Goal: Transaction & Acquisition: Purchase product/service

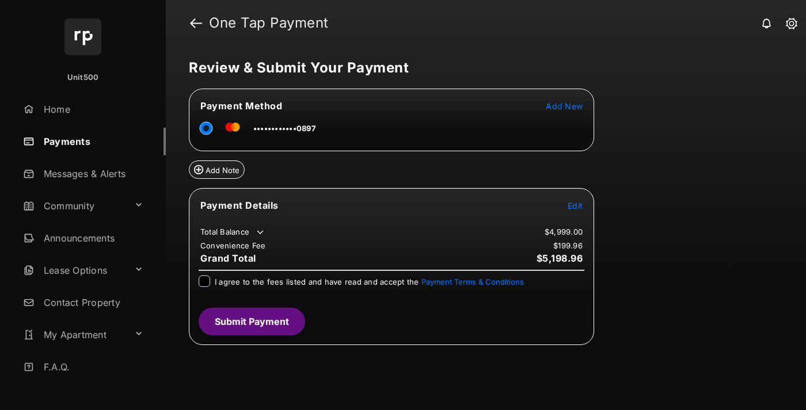
click at [575, 205] on span "Edit" at bounding box center [575, 206] width 15 height 10
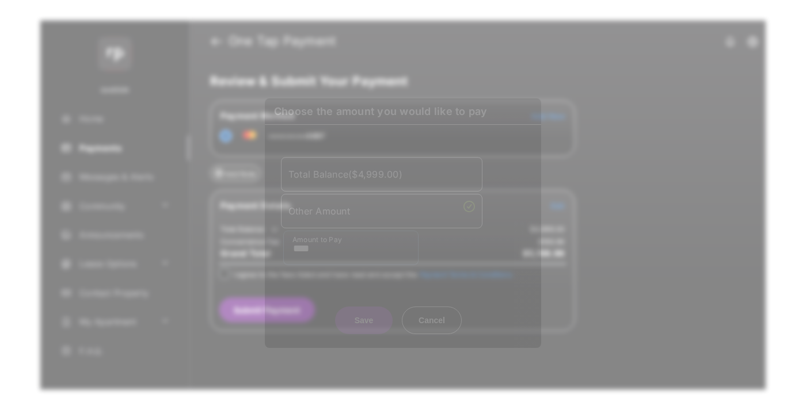
type input "****"
click at [364, 317] on button "Save" at bounding box center [364, 321] width 58 height 28
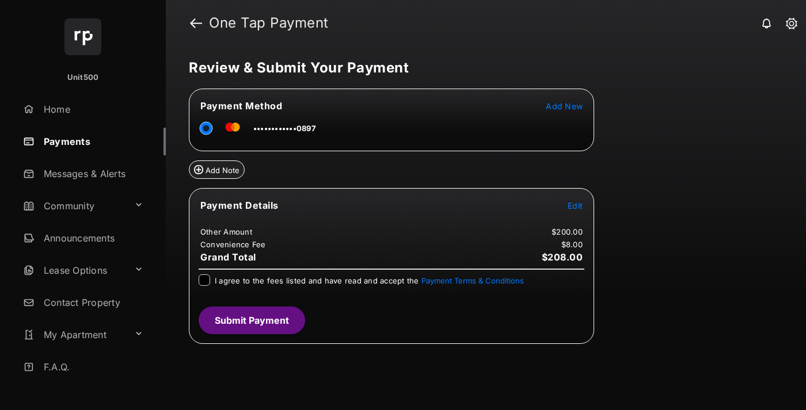
click at [575, 205] on span "Edit" at bounding box center [575, 206] width 15 height 10
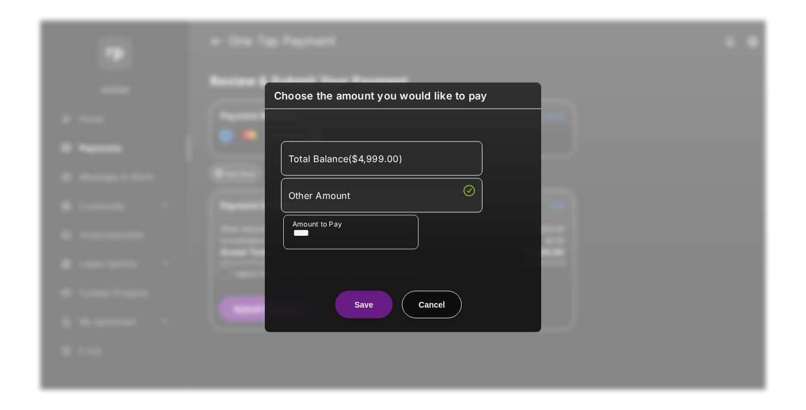
click at [364, 303] on button "Save" at bounding box center [364, 305] width 58 height 28
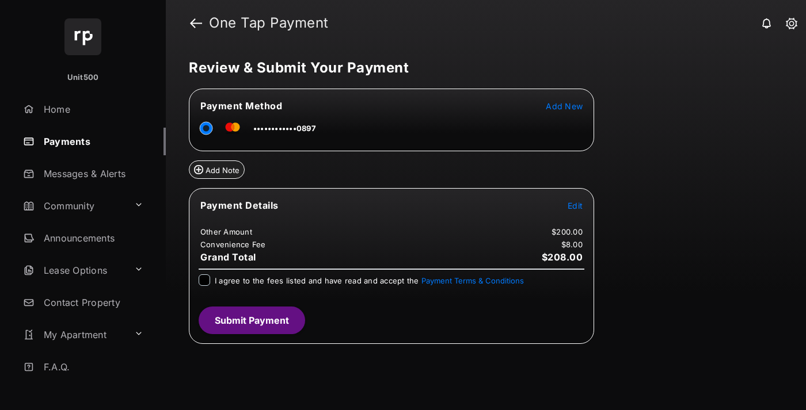
click at [251, 319] on button "Submit Payment" at bounding box center [252, 321] width 106 height 28
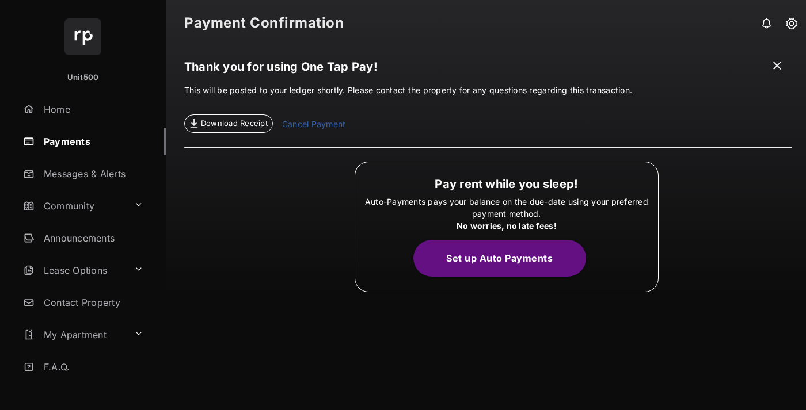
click at [228, 124] on span "Download Receipt" at bounding box center [234, 124] width 67 height 12
click at [777, 67] on span at bounding box center [777, 67] width 12 height 14
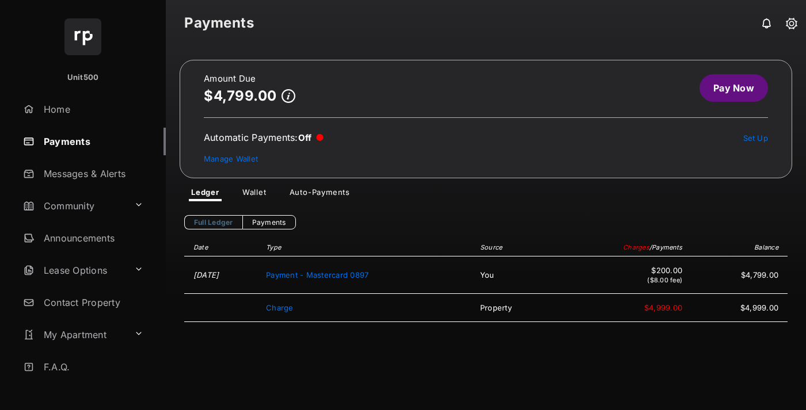
click at [230, 158] on link "Manage Wallet" at bounding box center [231, 158] width 54 height 9
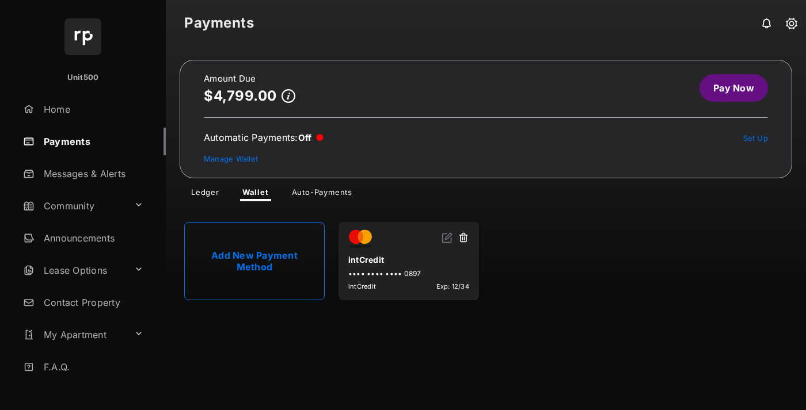
click at [463, 238] on button at bounding box center [464, 238] width 12 height 13
